Goal: Transaction & Acquisition: Subscribe to service/newsletter

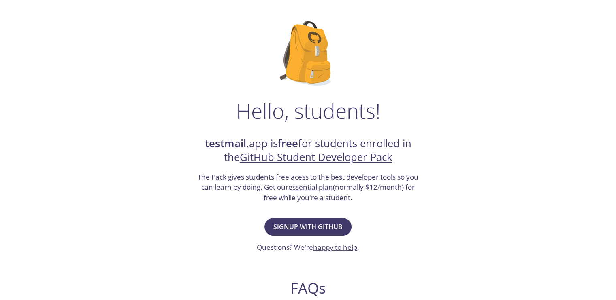
scroll to position [40, 0]
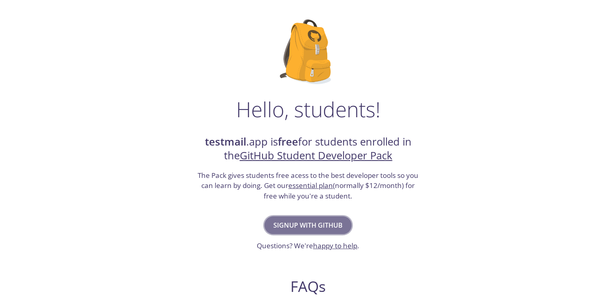
click at [304, 221] on span "Signup with GitHub" at bounding box center [307, 225] width 69 height 11
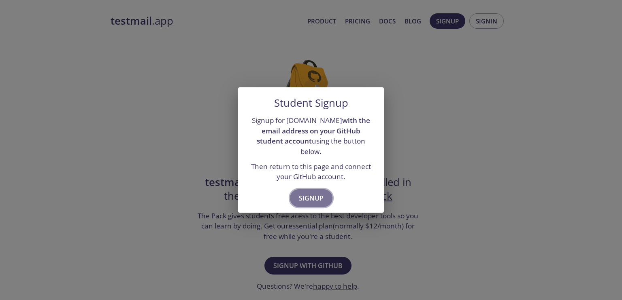
click at [317, 193] on span "Signup" at bounding box center [311, 198] width 25 height 11
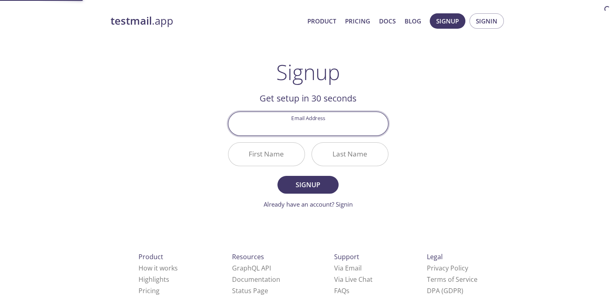
click at [317, 131] on input "Email Address" at bounding box center [308, 123] width 160 height 23
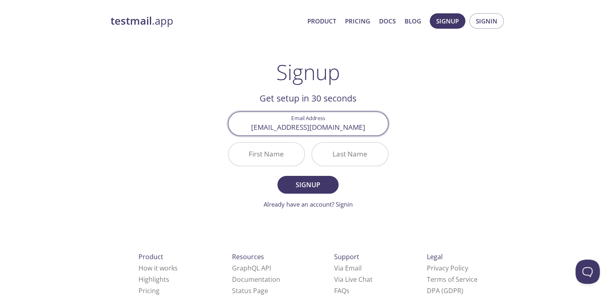
type input "[EMAIL_ADDRESS][DOMAIN_NAME]"
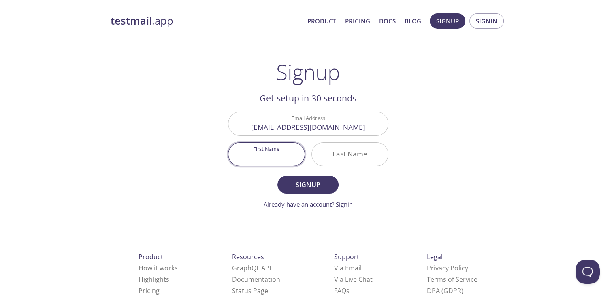
click at [279, 155] on input "First Name" at bounding box center [266, 154] width 76 height 23
type input "C"
type input "M"
type input "Chinonso"
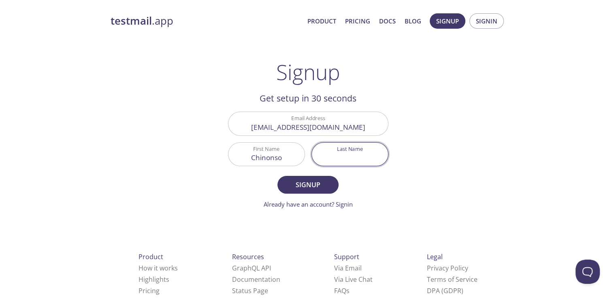
click at [328, 157] on input "Last Name" at bounding box center [350, 154] width 76 height 23
type input "Monyei"
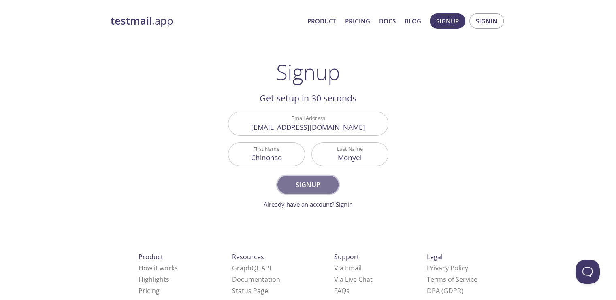
click at [308, 186] on span "Signup" at bounding box center [307, 184] width 43 height 11
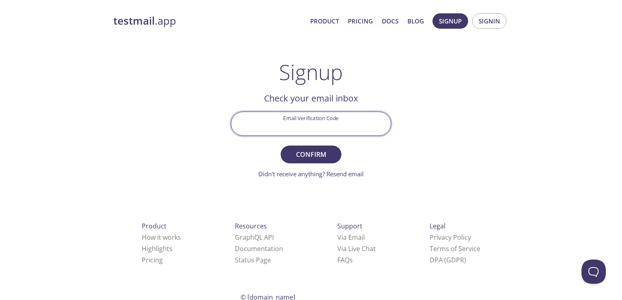
click at [306, 126] on input "Email Verification Code" at bounding box center [311, 123] width 160 height 23
type input "5CLGF12"
click at [281, 146] on button "Confirm" at bounding box center [311, 155] width 61 height 18
